Goal: Information Seeking & Learning: Learn about a topic

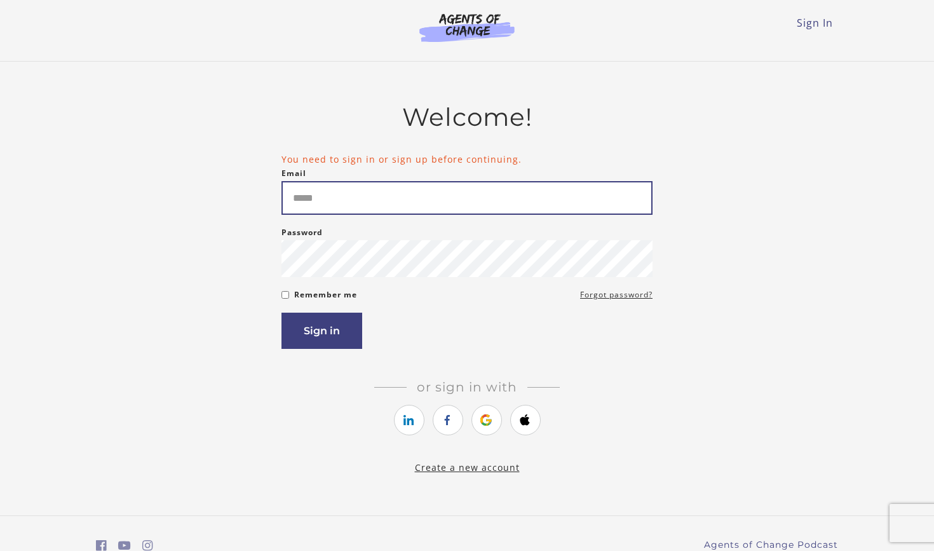
type input "**********"
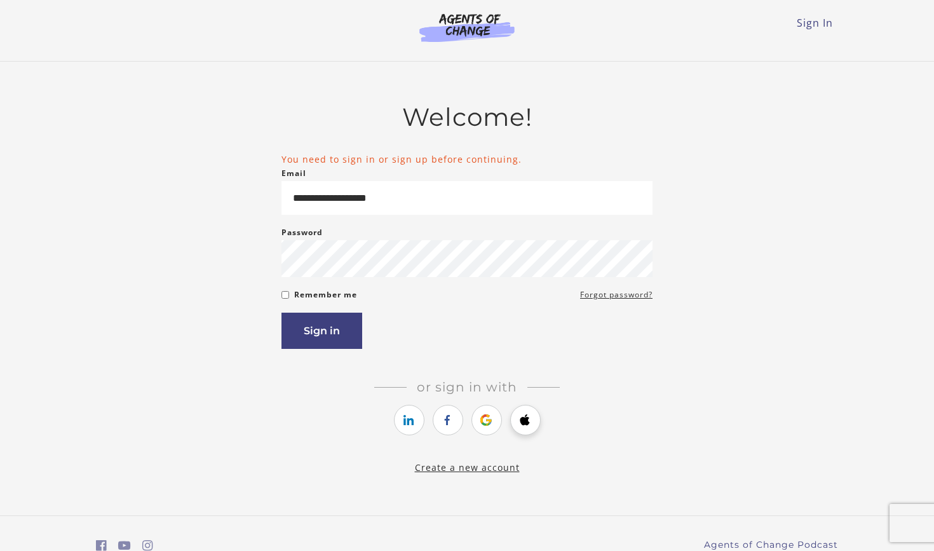
click at [530, 410] on link "https://courses.thinkific.com/users/auth/apple?ss%5Breferral%5D=&ss%5Buser_retu…" at bounding box center [525, 420] width 30 height 30
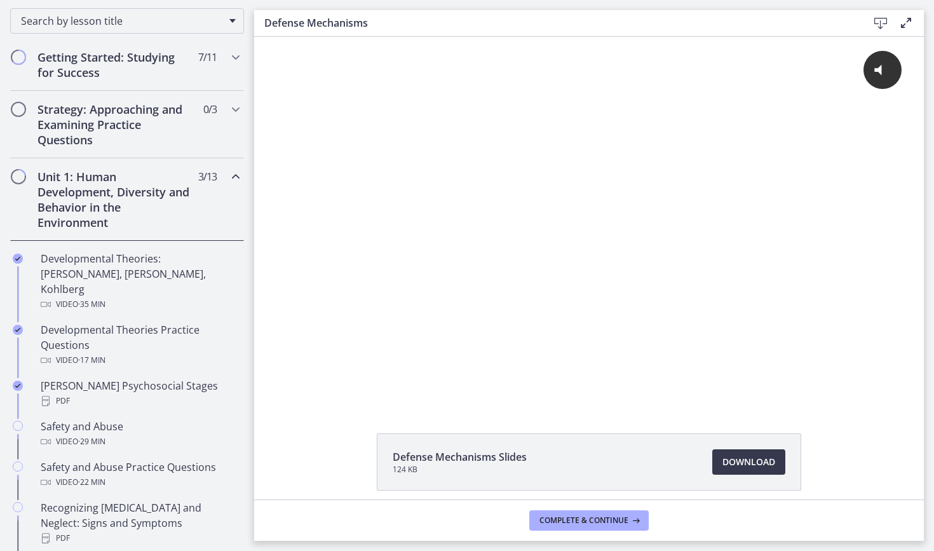
scroll to position [205, 0]
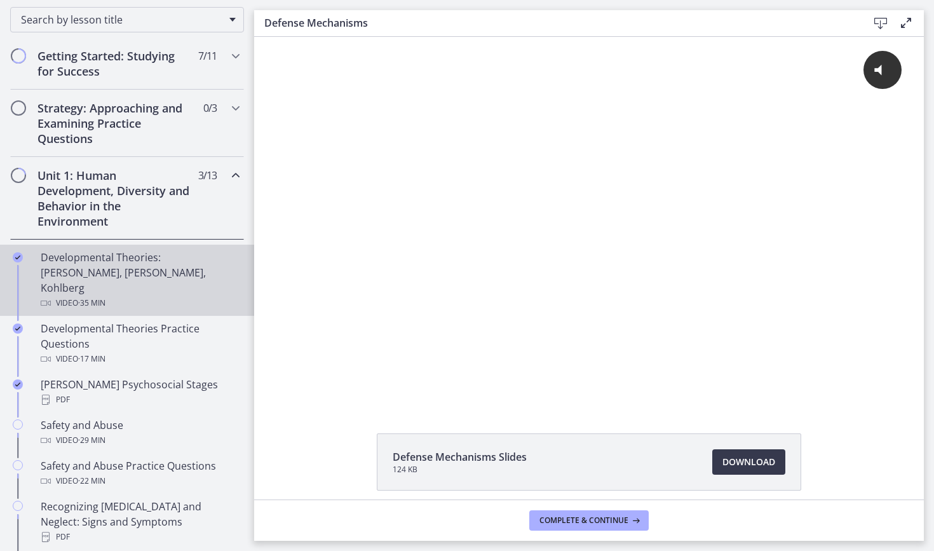
click at [193, 295] on div "Video · 35 min" at bounding box center [140, 302] width 198 height 15
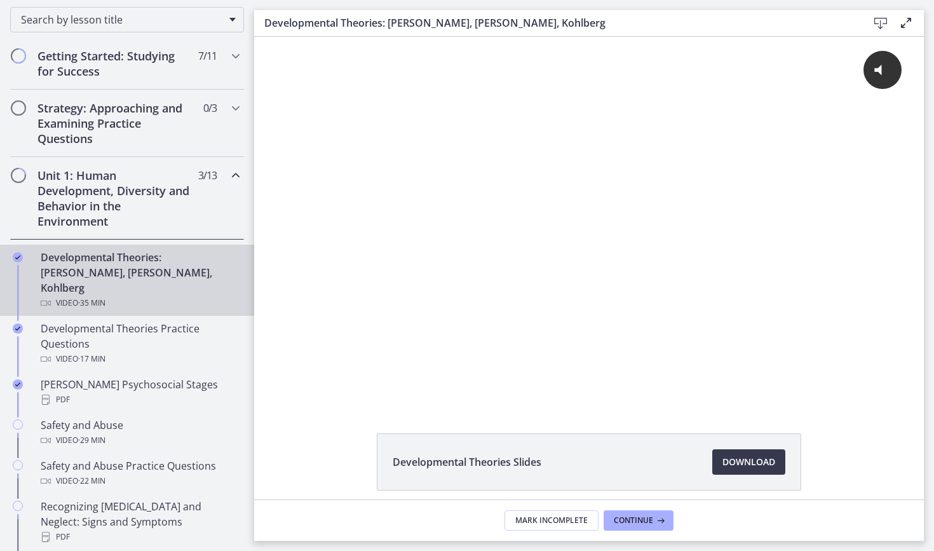
click at [424, 224] on div "Click for sound @keyframes VOLUME_SMALL_WAVE_FLASH { 0% { opacity: 0; } 33% { o…" at bounding box center [588, 209] width 653 height 344
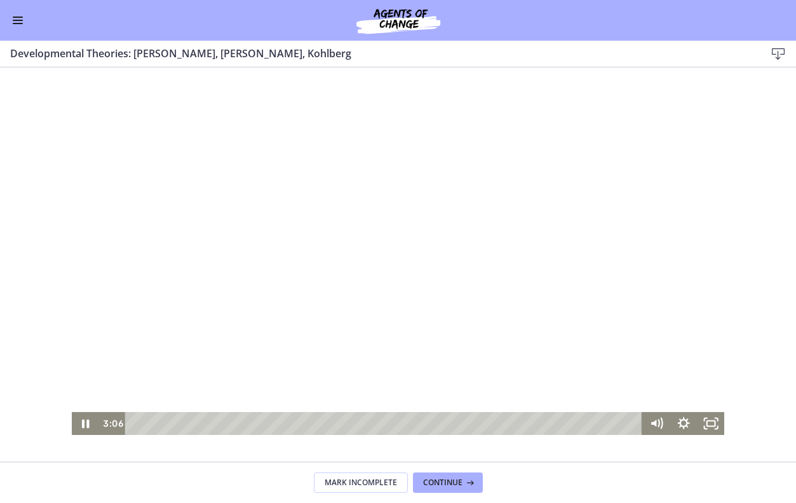
click at [135, 422] on div "Playbar" at bounding box center [385, 423] width 501 height 23
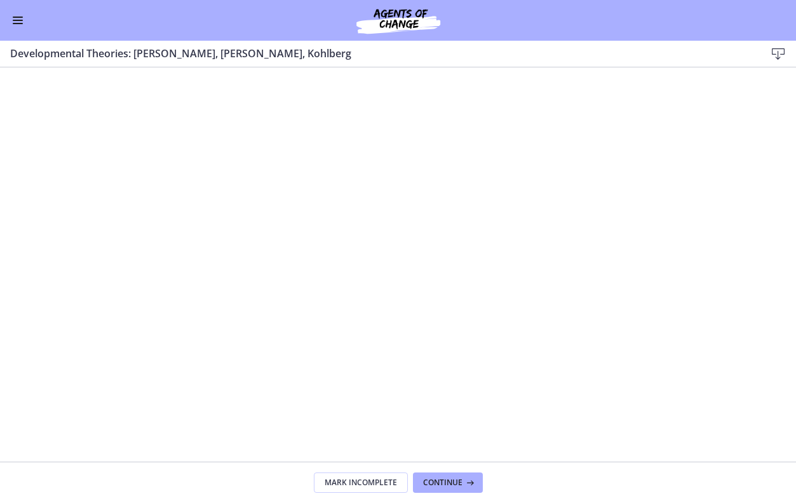
click at [18, 20] on span "Enable menu" at bounding box center [18, 20] width 10 height 1
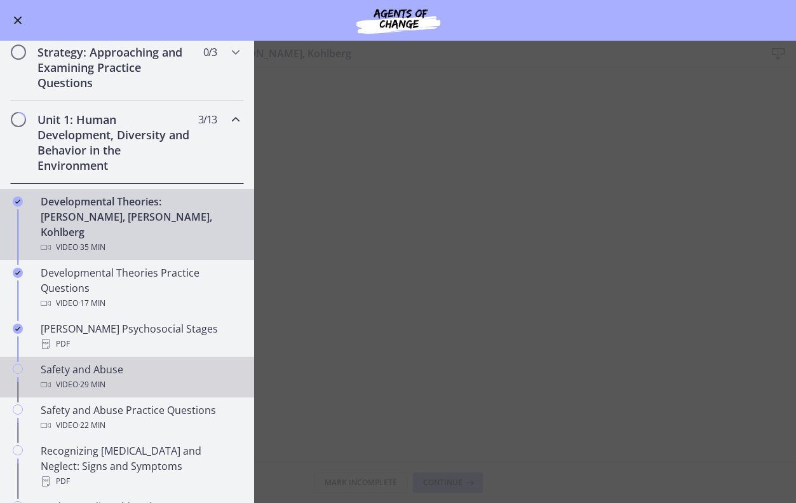
click at [54, 377] on div "Video · 29 min" at bounding box center [140, 384] width 198 height 15
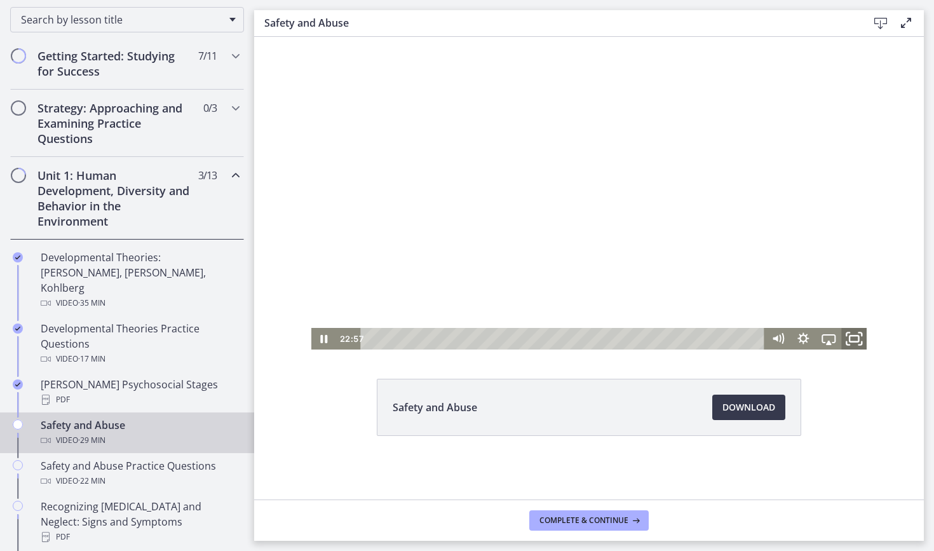
click at [851, 342] on icon "Fullscreen" at bounding box center [854, 339] width 30 height 26
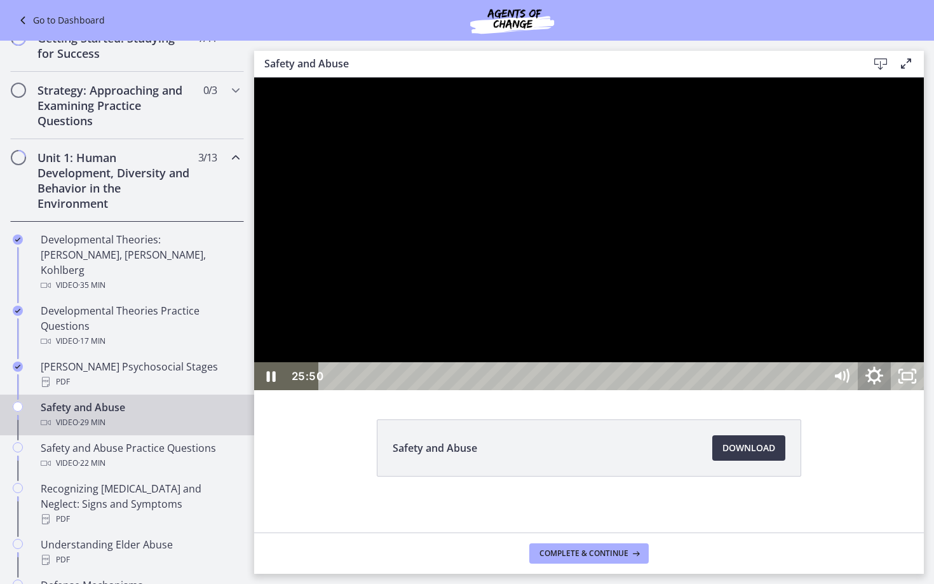
click at [894, 393] on icon "Show settings menu" at bounding box center [874, 377] width 39 height 34
click at [915, 334] on span "1x" at bounding box center [887, 320] width 58 height 28
click at [924, 251] on label "1.25x" at bounding box center [858, 236] width 132 height 29
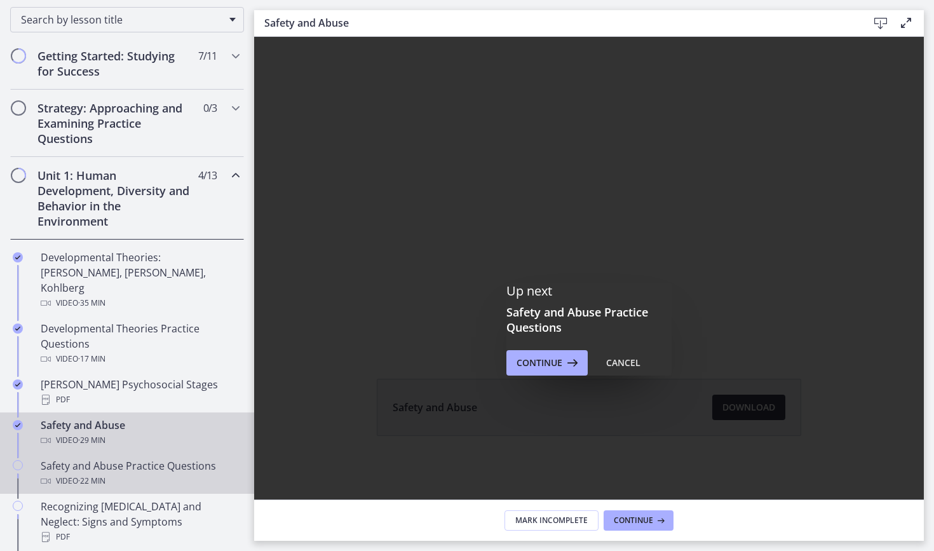
click at [165, 473] on div "Video · 22 min" at bounding box center [140, 480] width 198 height 15
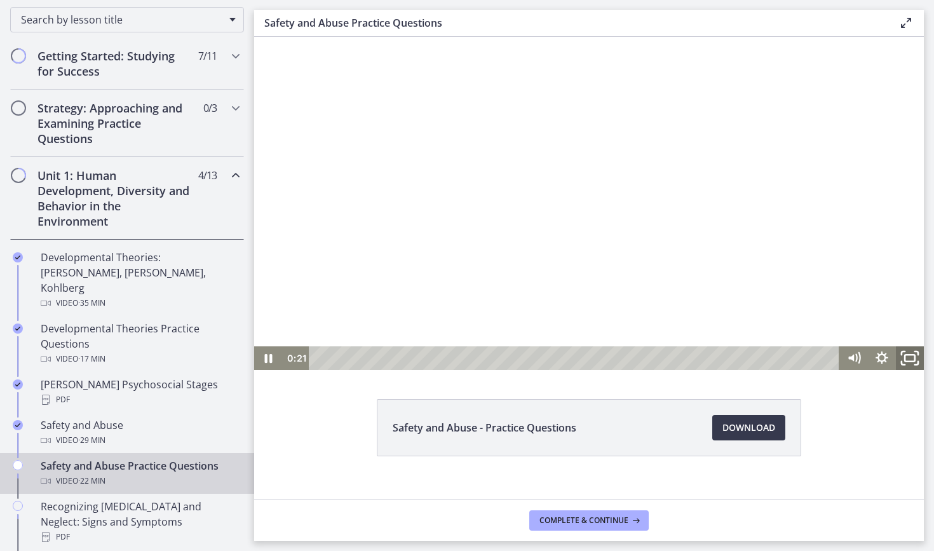
click at [912, 365] on icon "Fullscreen" at bounding box center [910, 358] width 34 height 28
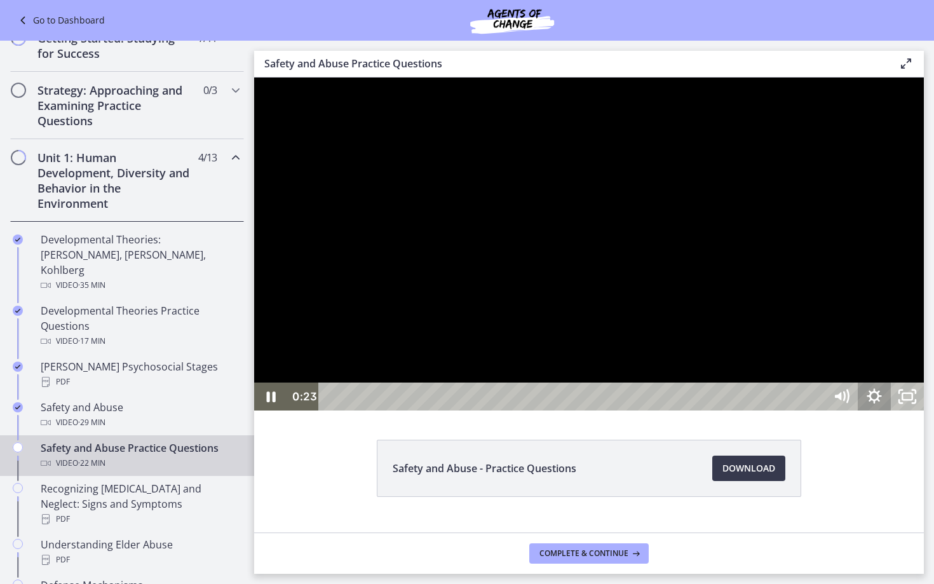
click at [891, 410] on icon "Show settings menu" at bounding box center [874, 396] width 33 height 28
click at [924, 410] on div at bounding box center [589, 244] width 670 height 333
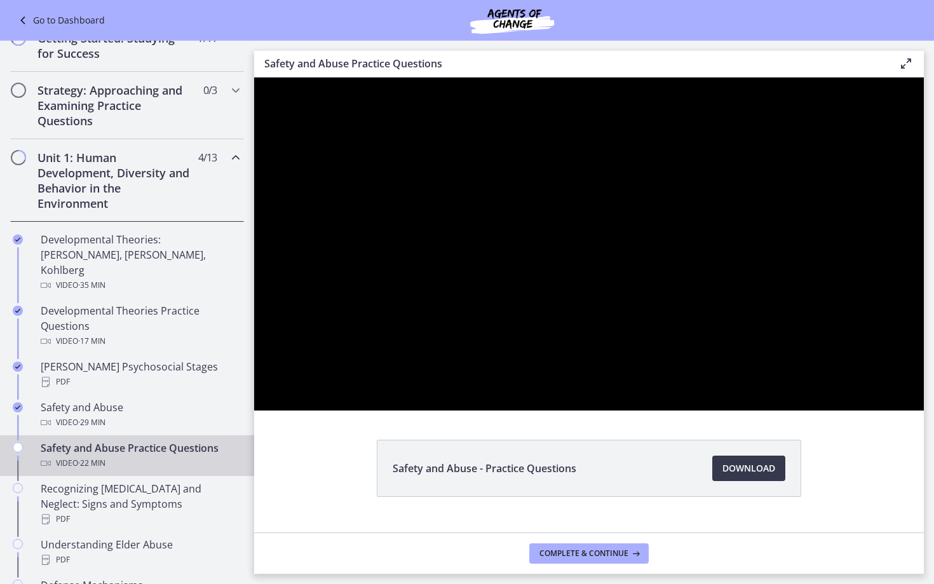
click at [254, 78] on button "Pause: ctrtam1d06jc72h4rbsg.mp4" at bounding box center [254, 78] width 1 height 1
